Goal: Task Accomplishment & Management: Use online tool/utility

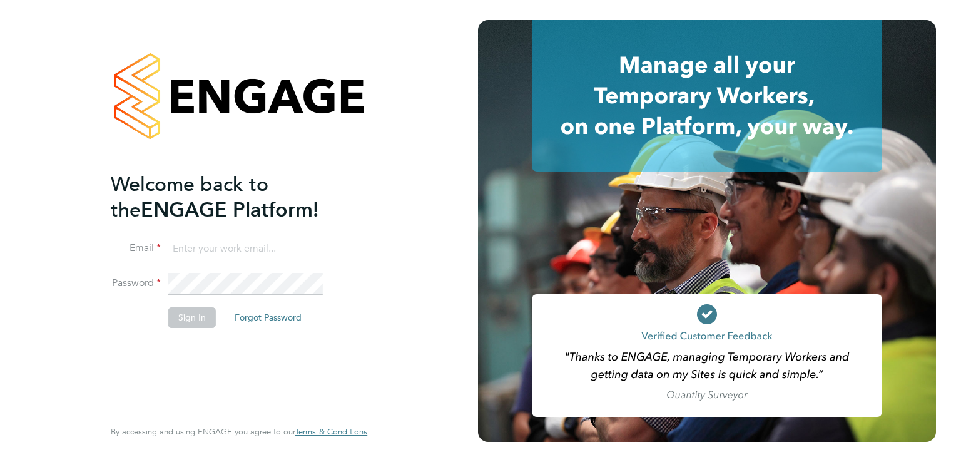
type input "margaret.goddard@torus.co.uk"
click at [188, 316] on button "Sign In" at bounding box center [192, 317] width 48 height 20
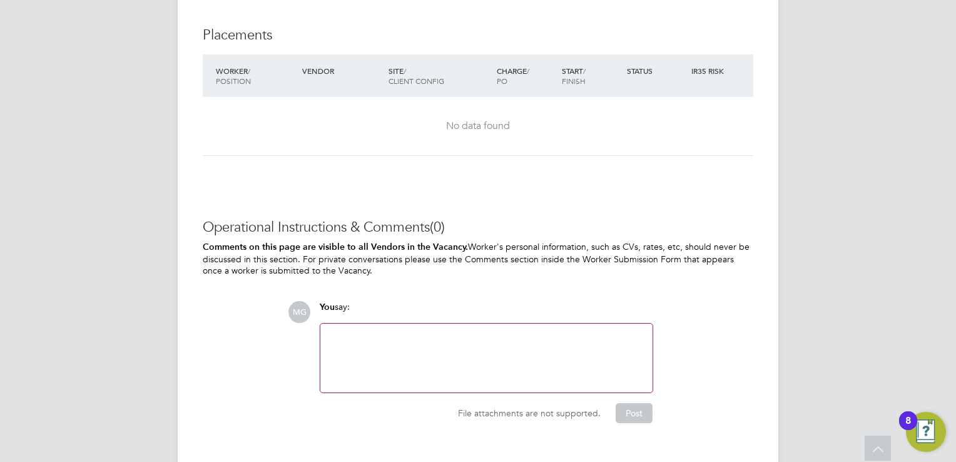
scroll to position [1155, 0]
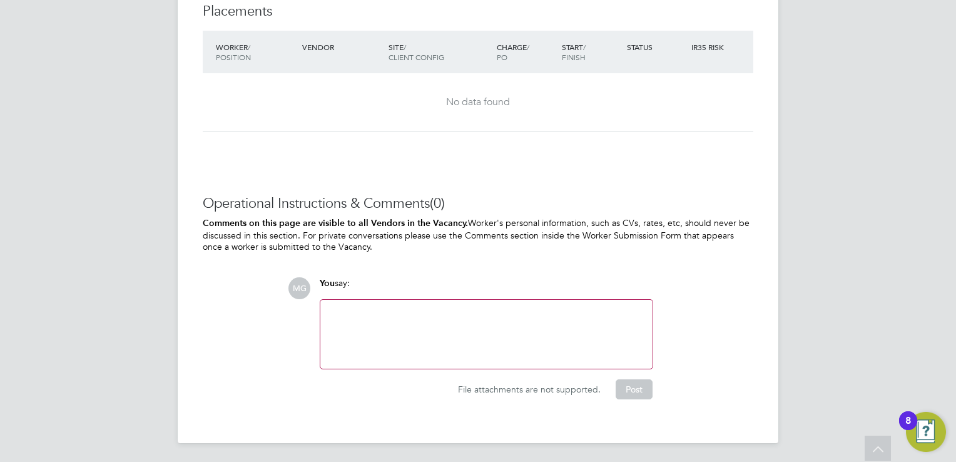
click at [340, 307] on div at bounding box center [486, 334] width 317 height 54
click at [638, 392] on button "Post" at bounding box center [634, 389] width 37 height 20
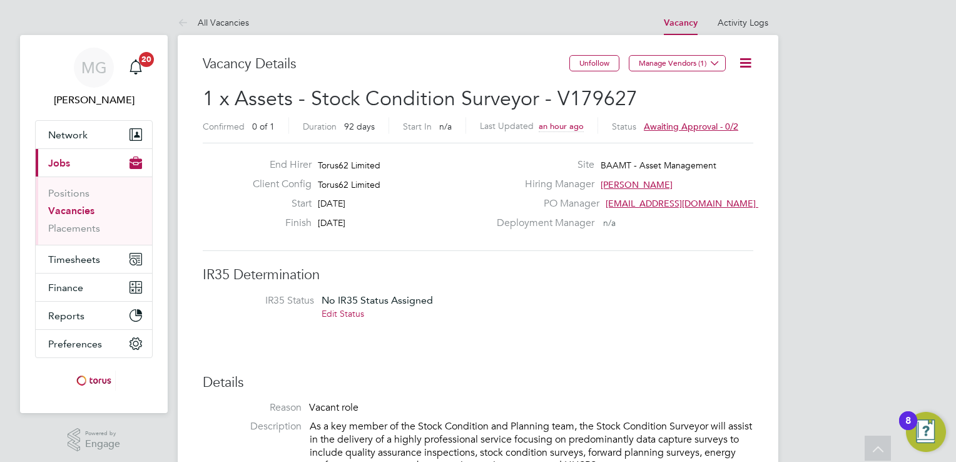
scroll to position [0, 0]
click at [677, 126] on span "Awaiting approval - 0/2" at bounding box center [691, 126] width 94 height 11
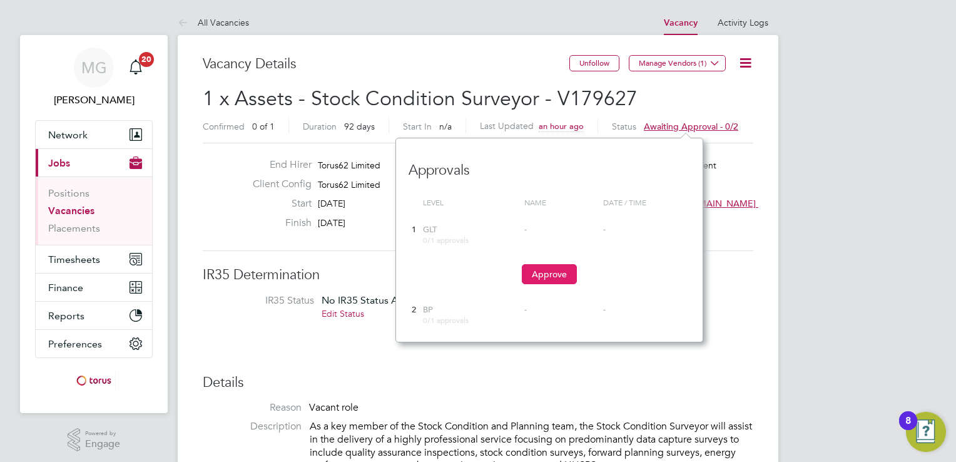
click at [546, 273] on button "Approve" at bounding box center [549, 274] width 55 height 20
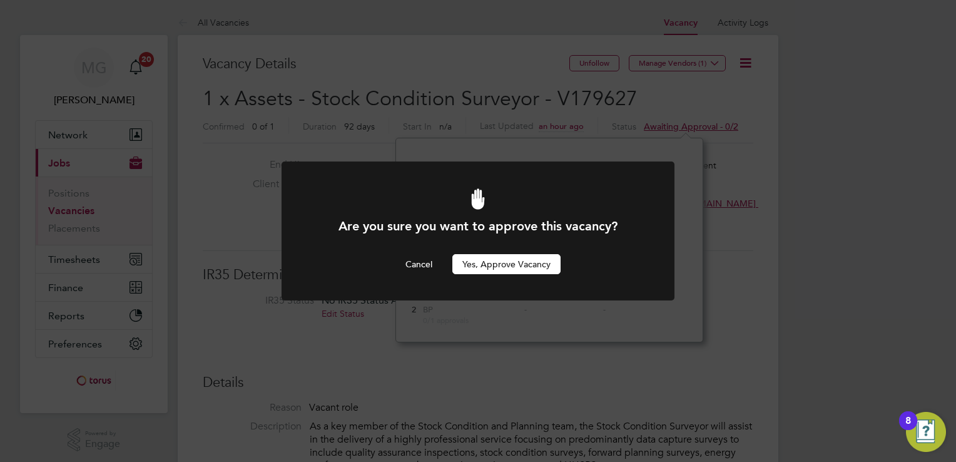
click at [516, 262] on button "Yes, Approve Vacancy" at bounding box center [506, 264] width 108 height 20
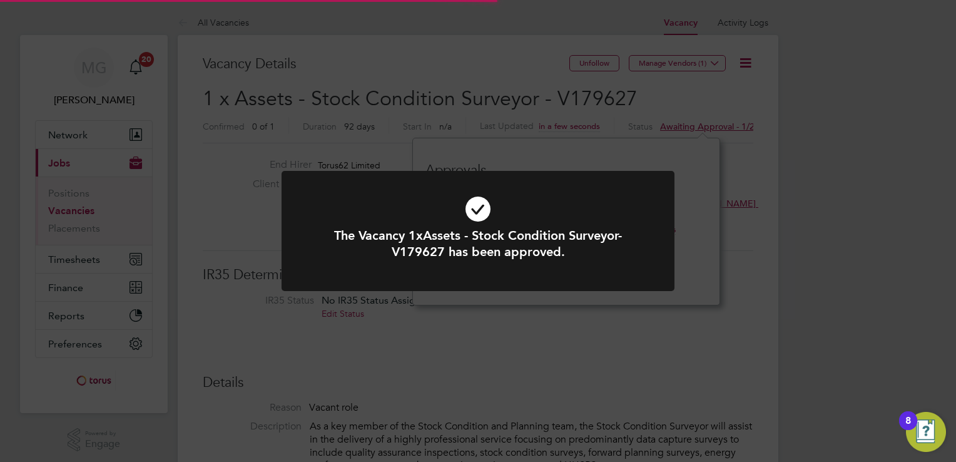
scroll to position [37, 88]
